Goal: Find specific page/section

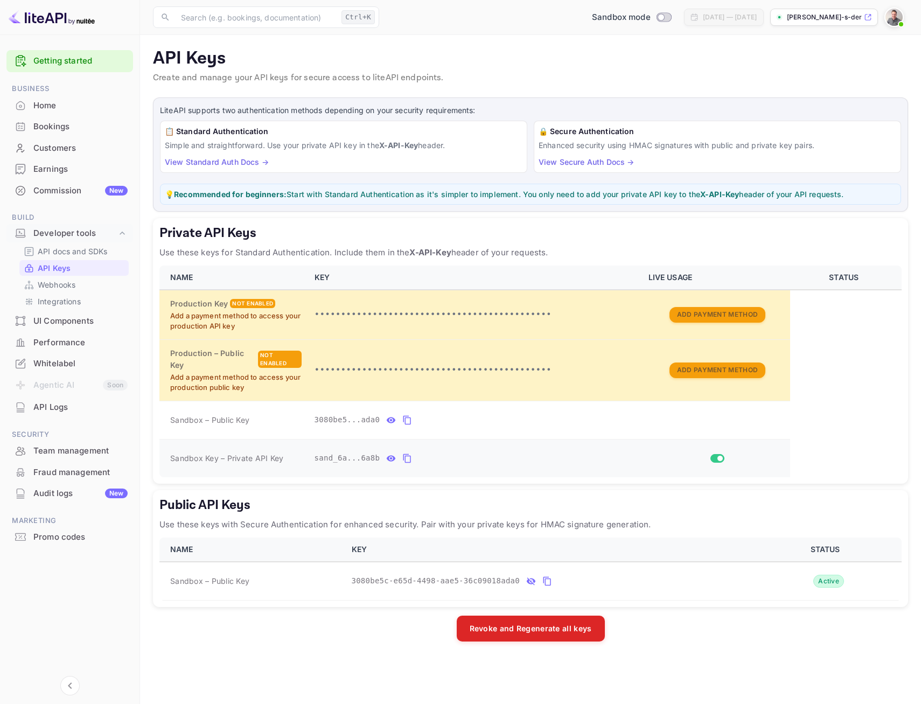
click at [504, 477] on td "sand_6a...6a8b" at bounding box center [475, 458] width 334 height 38
click at [481, 501] on h5 "Public API Keys" at bounding box center [530, 505] width 742 height 17
click at [214, 159] on link "View Standard Auth Docs →" at bounding box center [217, 161] width 104 height 9
click at [697, 602] on div "Public API Keys Use these keys with Secure Authentication for enhanced security…" at bounding box center [530, 548] width 755 height 117
click at [542, 581] on icon "public api keys table" at bounding box center [547, 581] width 10 height 13
